Goal: Find specific page/section: Find specific page/section

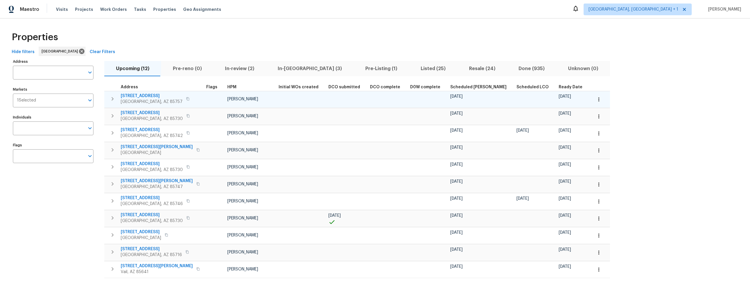
scroll to position [25, 0]
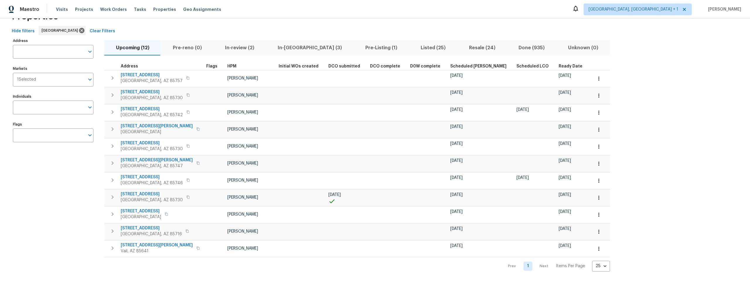
click at [180, 44] on span "Pre-reno (0)" at bounding box center [187, 48] width 45 height 8
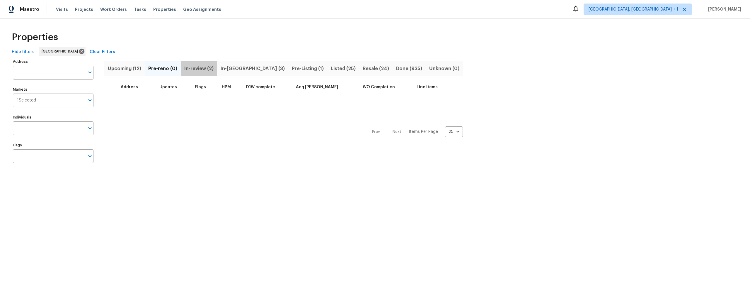
click at [190, 65] on span "In-review (2)" at bounding box center [198, 68] width 29 height 8
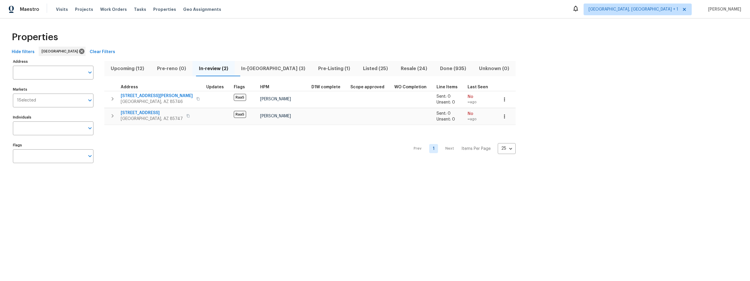
click at [122, 67] on span "Upcoming (12)" at bounding box center [127, 68] width 39 height 8
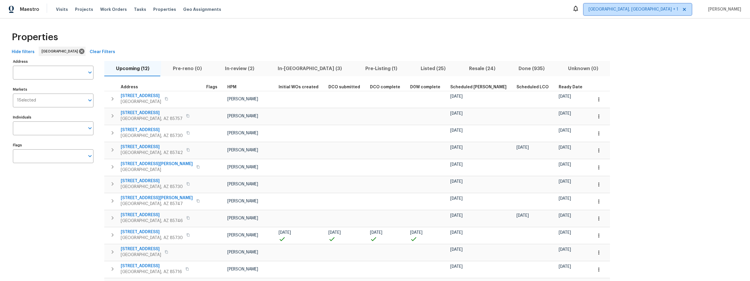
click at [677, 11] on span "[GEOGRAPHIC_DATA], [GEOGRAPHIC_DATA] + 1" at bounding box center [633, 9] width 90 height 6
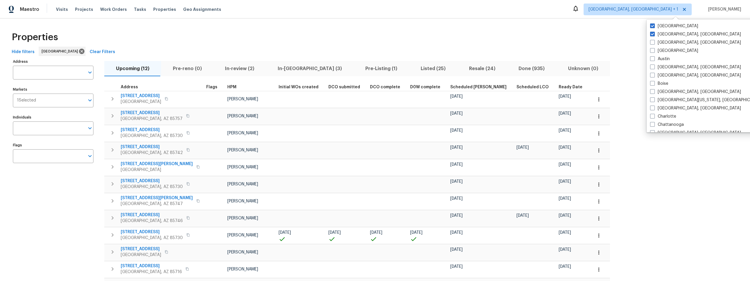
click at [652, 34] on span at bounding box center [652, 34] width 5 height 5
click at [652, 34] on input "Albuquerque, NM" at bounding box center [652, 33] width 4 height 4
checkbox input "false"
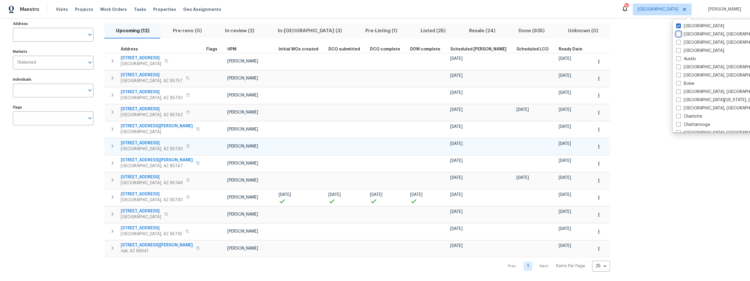
scroll to position [38, 0]
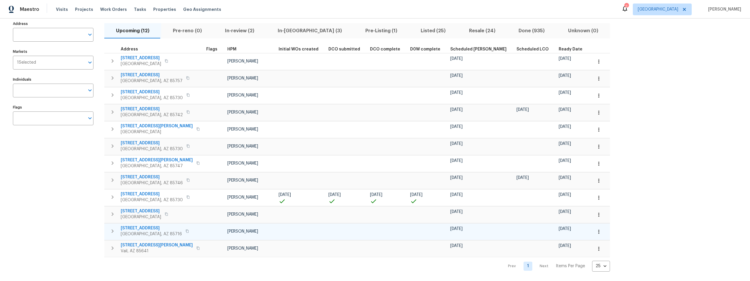
click at [138, 228] on span "3701 E 2nd St Apt A" at bounding box center [151, 228] width 61 height 6
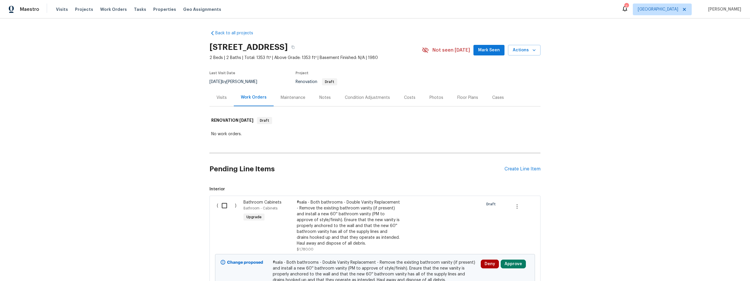
click at [348, 98] on div "Condition Adjustments" at bounding box center [367, 98] width 45 height 6
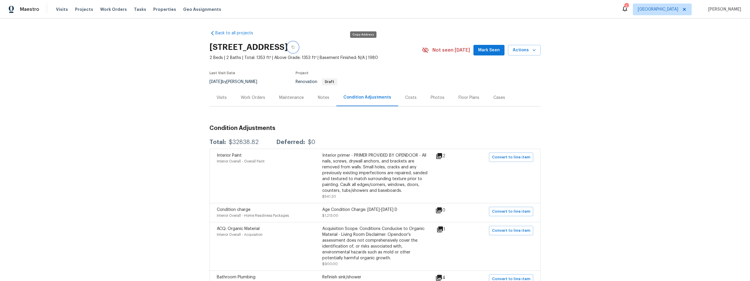
click at [298, 47] on button "button" at bounding box center [293, 47] width 11 height 11
click at [295, 47] on icon "button" at bounding box center [293, 47] width 4 height 4
